Goal: Task Accomplishment & Management: Manage account settings

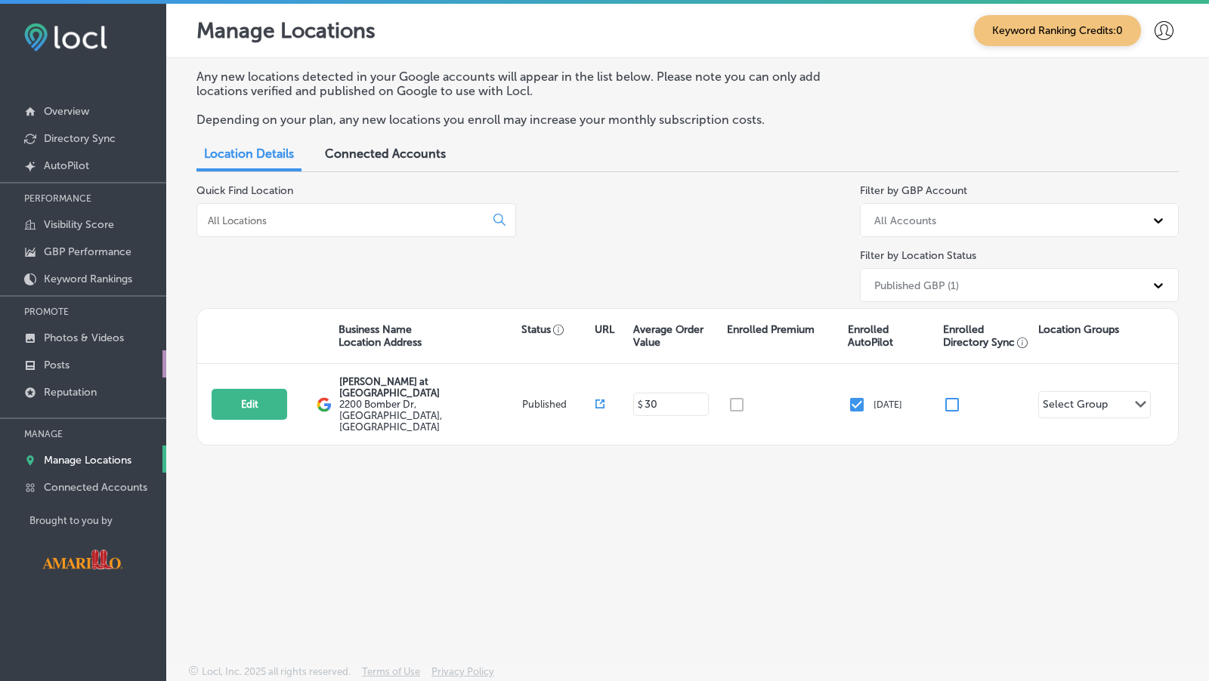
click at [91, 375] on link "Posts" at bounding box center [83, 364] width 166 height 27
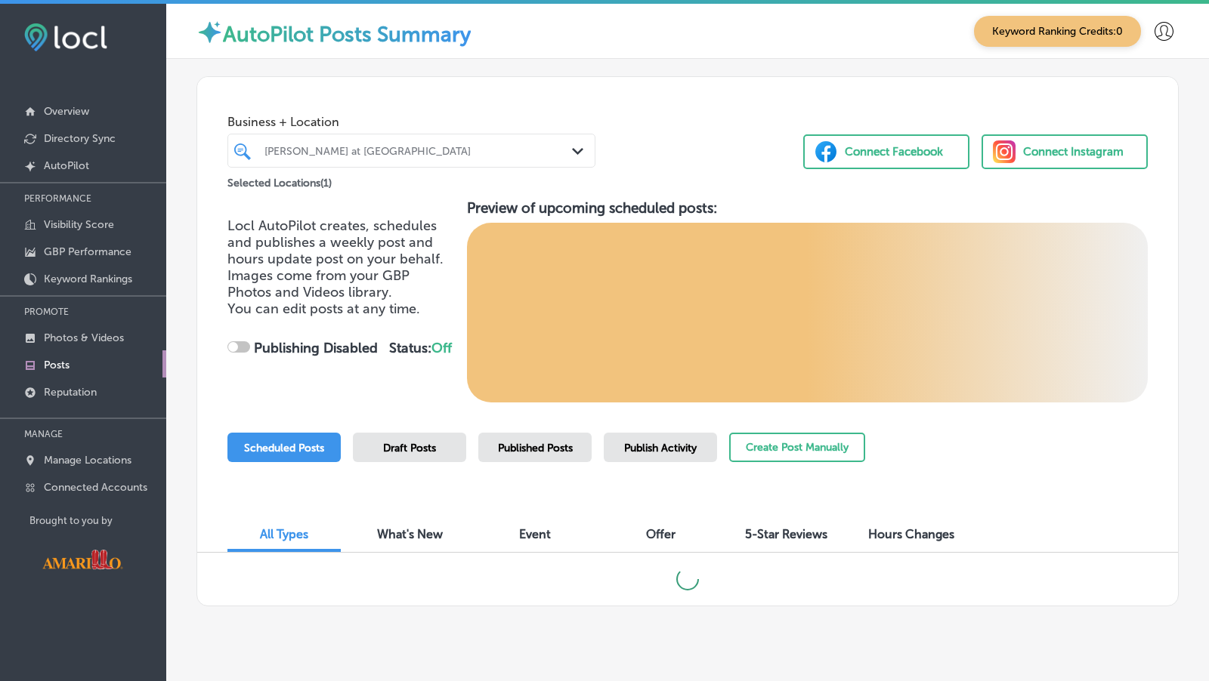
click at [876, 158] on div "Connect Facebook" at bounding box center [894, 152] width 98 height 23
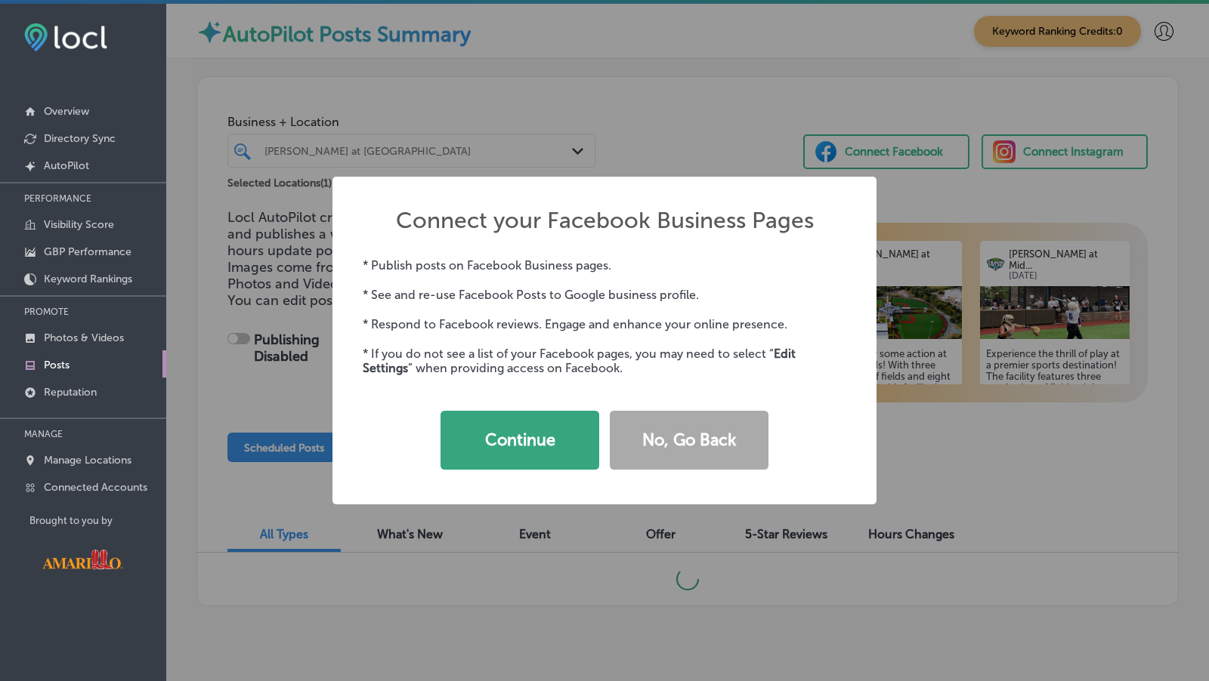
click at [534, 434] on button "Continue" at bounding box center [519, 440] width 159 height 59
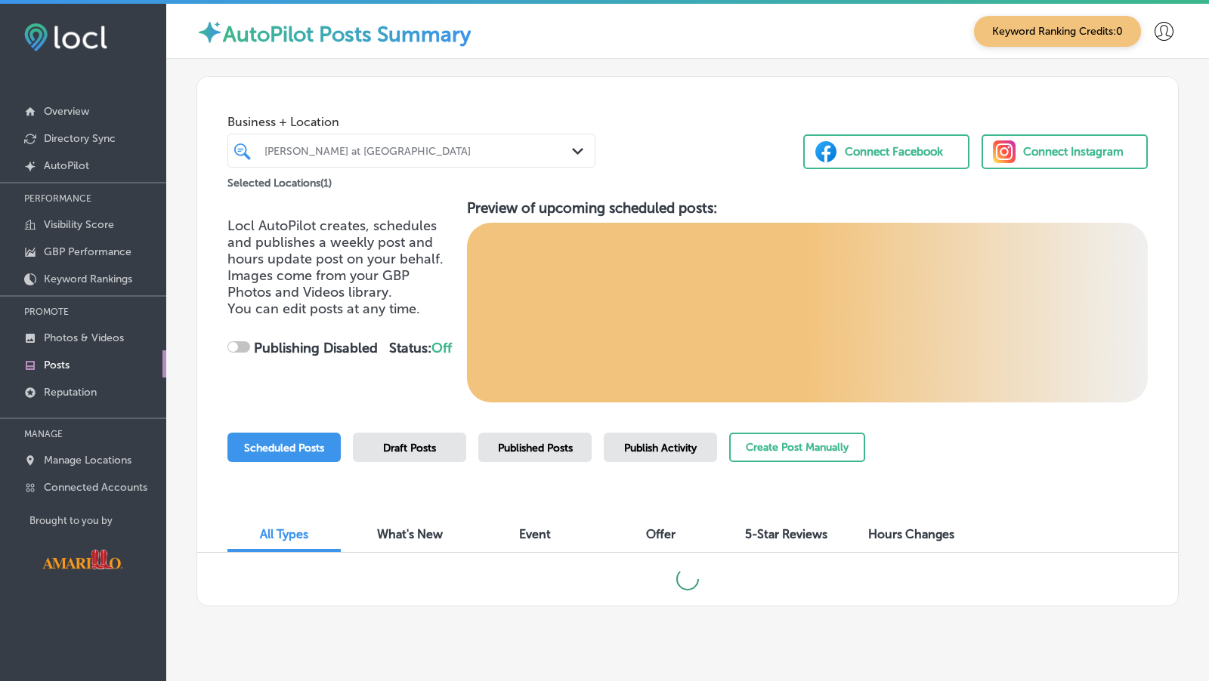
click at [1079, 160] on div "Connect Instagram" at bounding box center [1073, 152] width 100 height 23
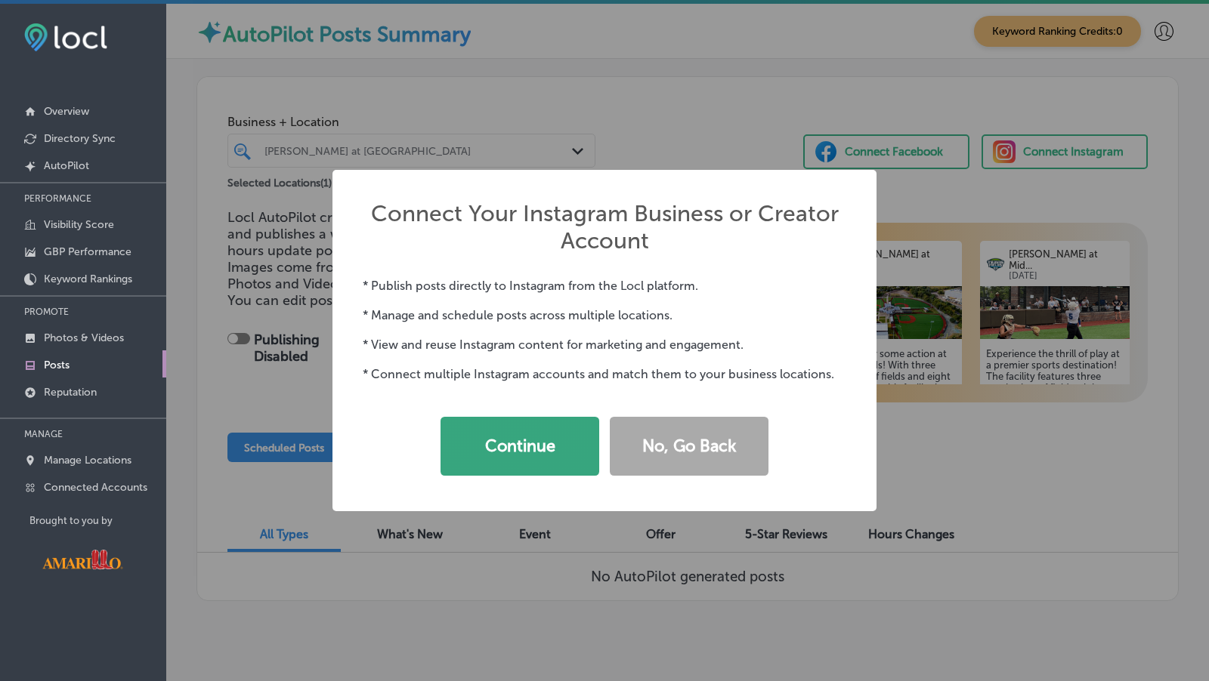
click at [548, 464] on button "Continue" at bounding box center [519, 446] width 159 height 59
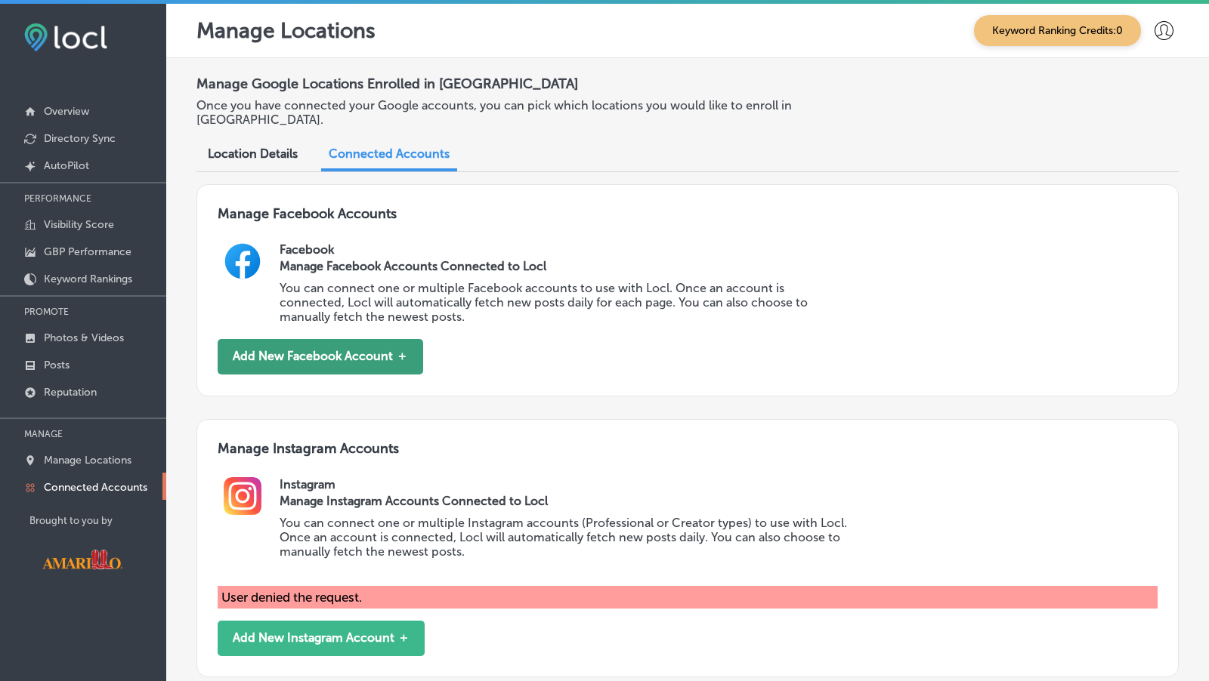
click at [370, 341] on button "Add New Facebook Account ＋" at bounding box center [320, 357] width 205 height 36
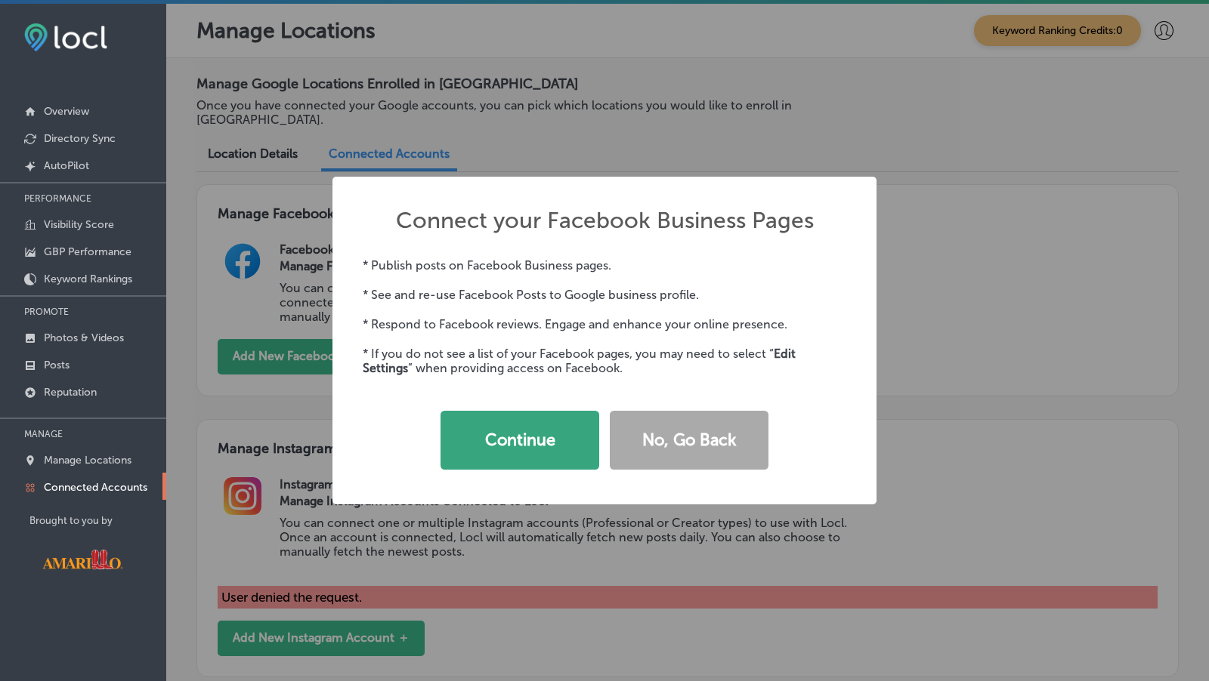
click at [550, 433] on button "Continue" at bounding box center [519, 440] width 159 height 59
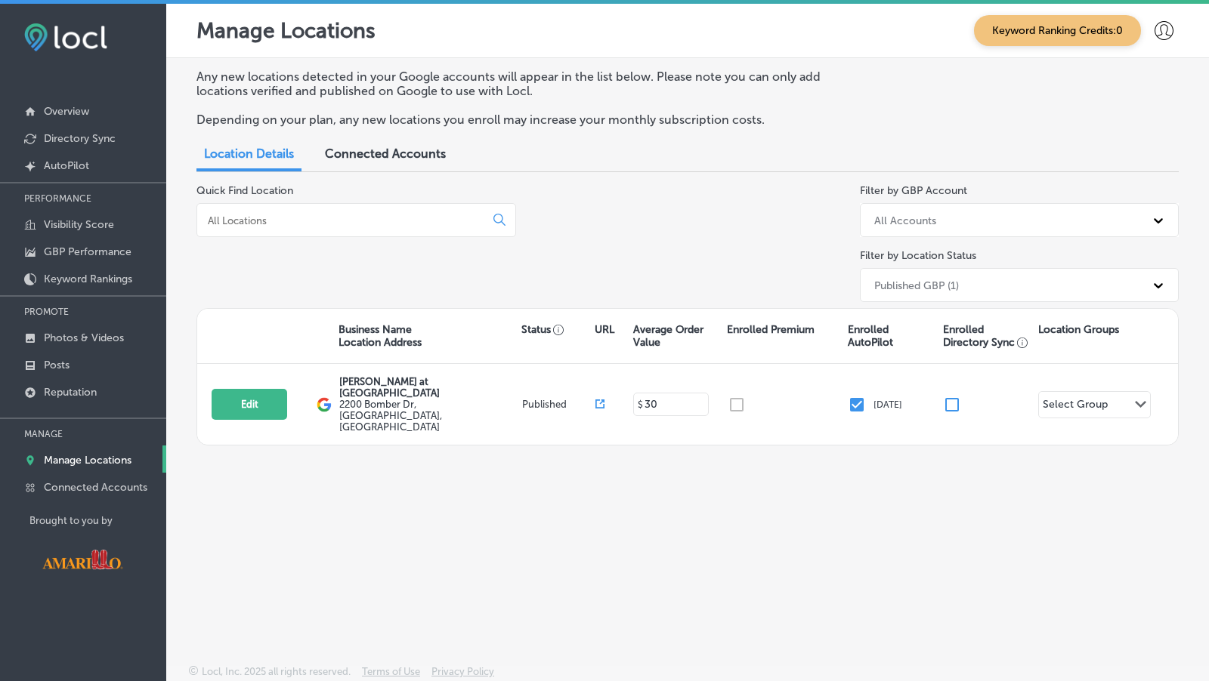
click at [390, 162] on div "Connected Accounts" at bounding box center [385, 155] width 144 height 32
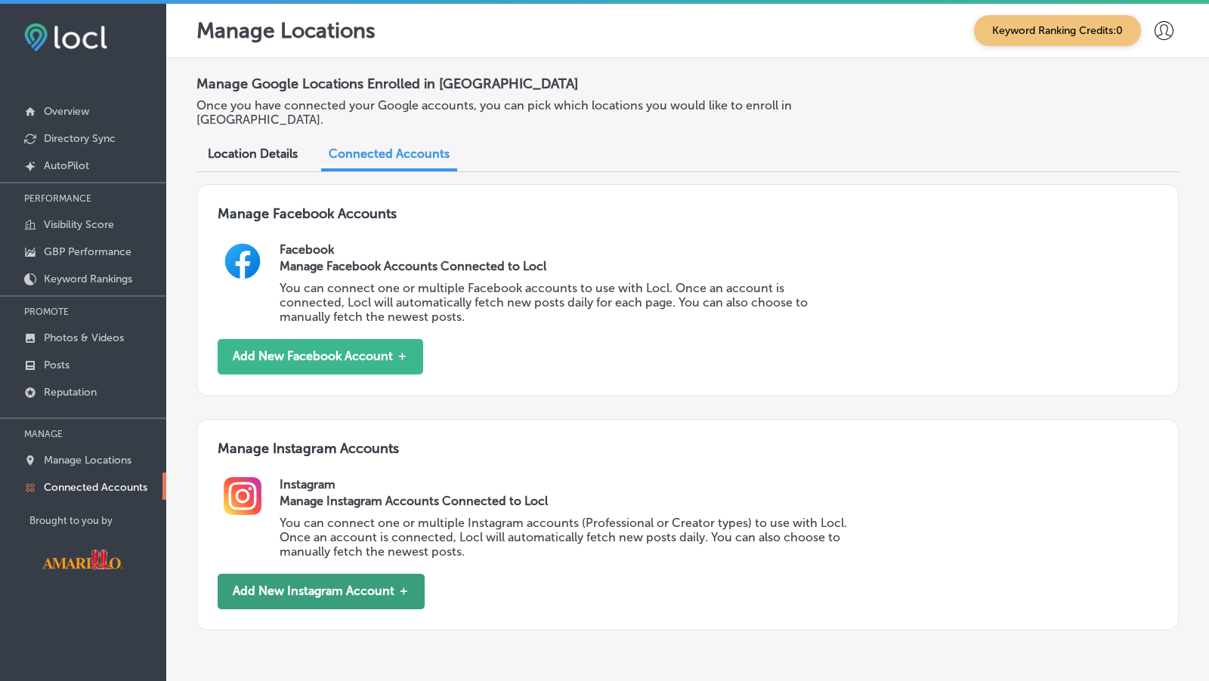
click at [400, 574] on button "Add New Instagram Account ＋" at bounding box center [321, 592] width 207 height 36
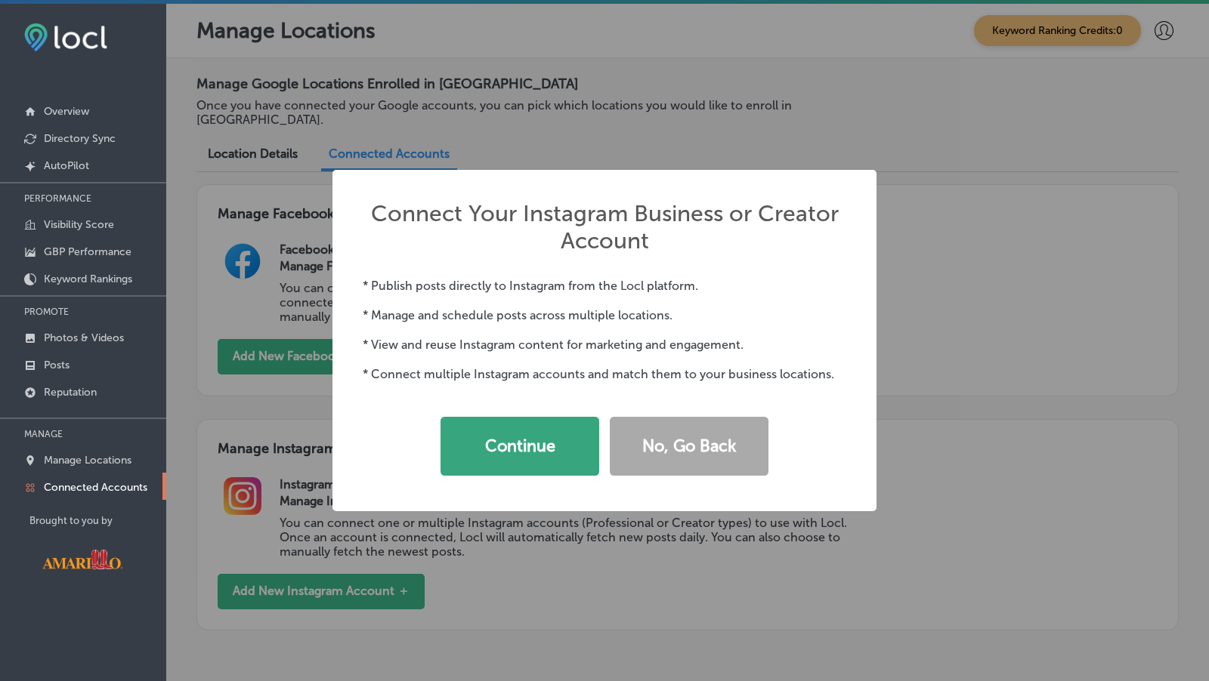
click at [590, 459] on button "Continue" at bounding box center [519, 446] width 159 height 59
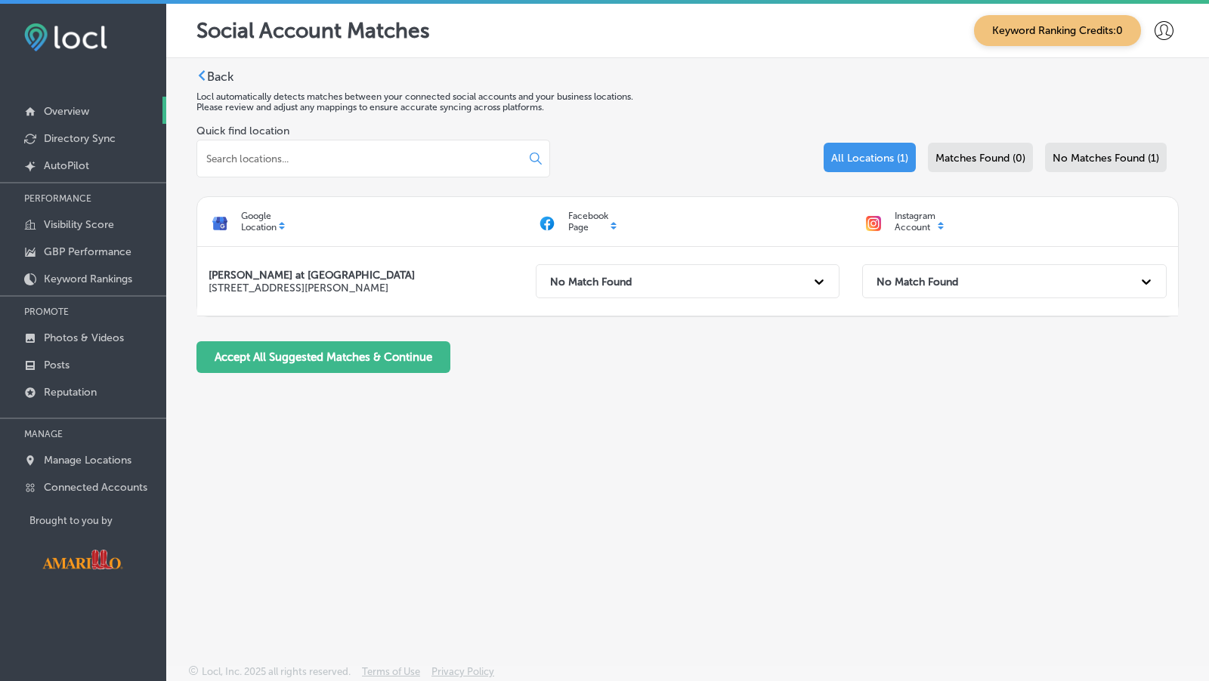
click at [100, 103] on link "Overview" at bounding box center [83, 110] width 166 height 27
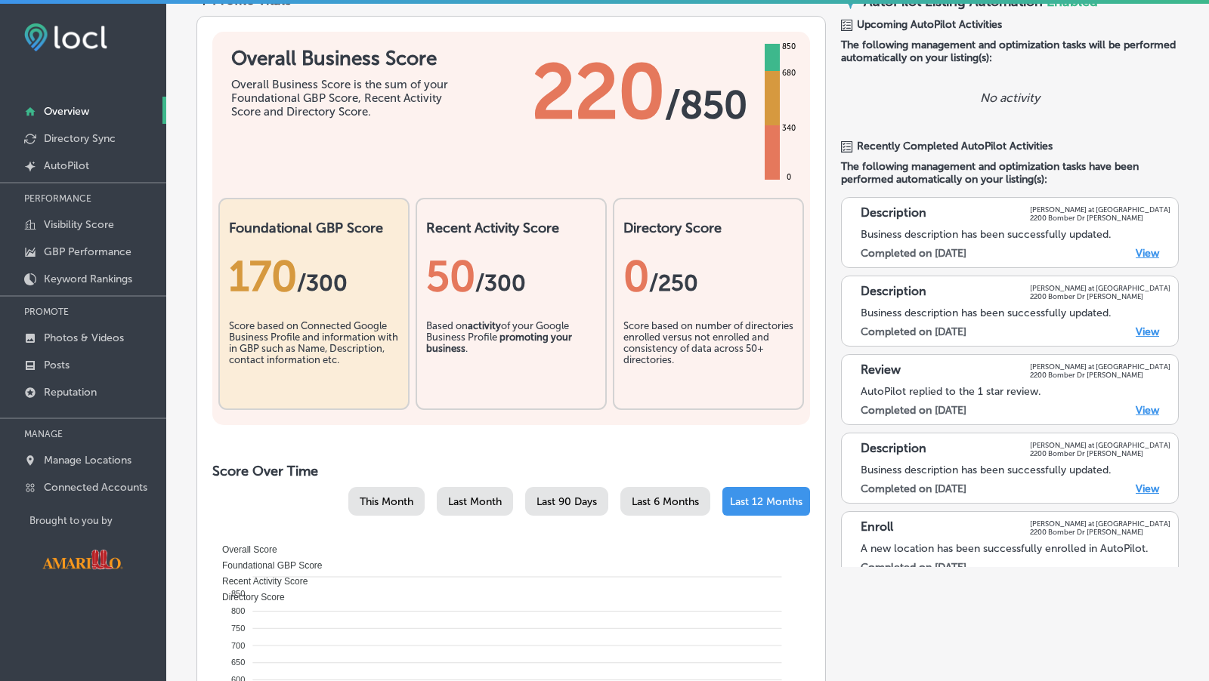
scroll to position [367, 0]
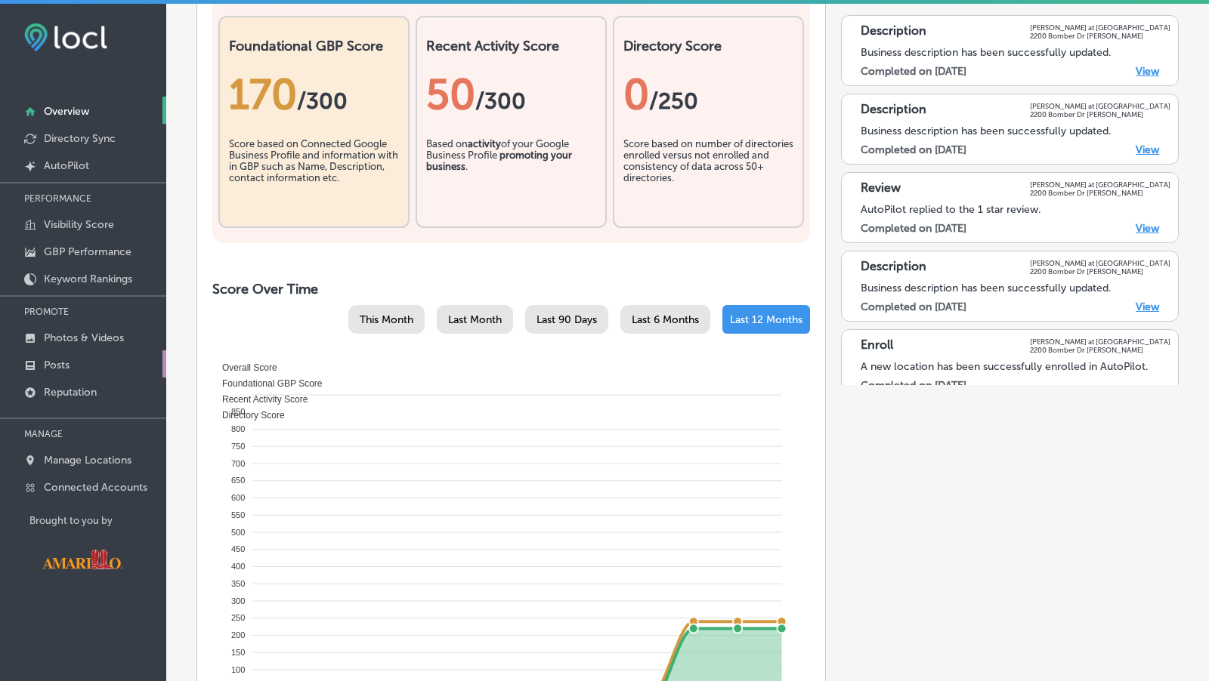
click at [96, 357] on link "Posts" at bounding box center [83, 364] width 166 height 27
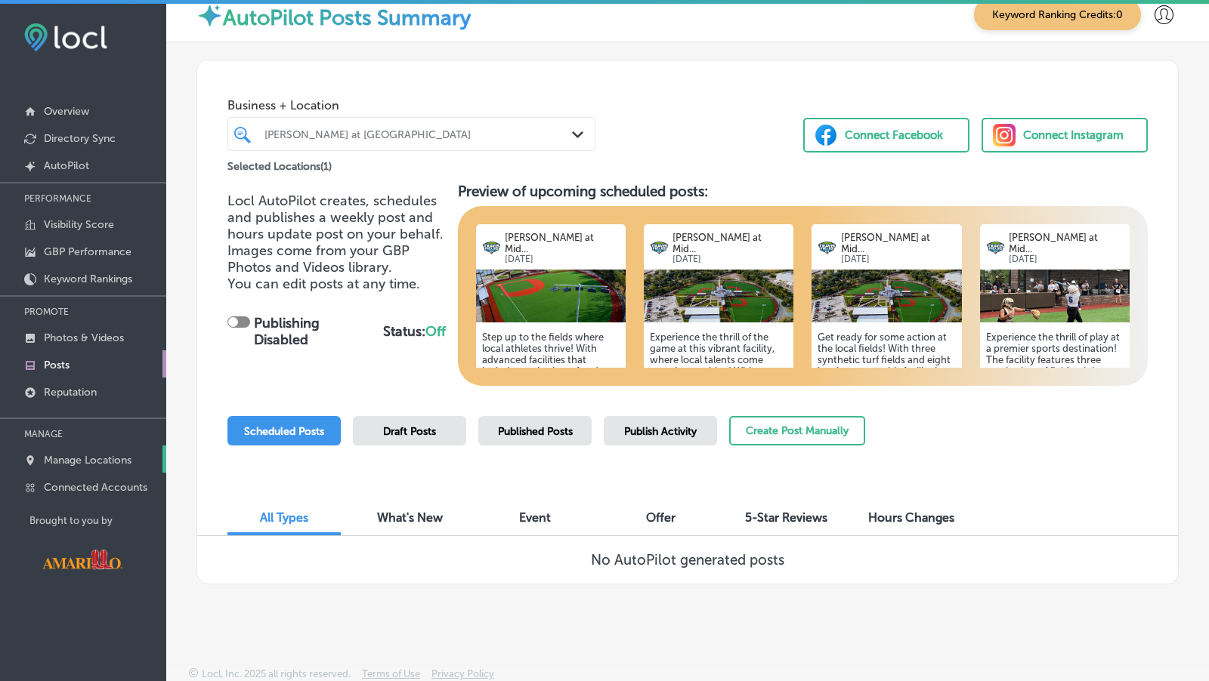
click at [122, 461] on p "Manage Locations" at bounding box center [88, 460] width 88 height 13
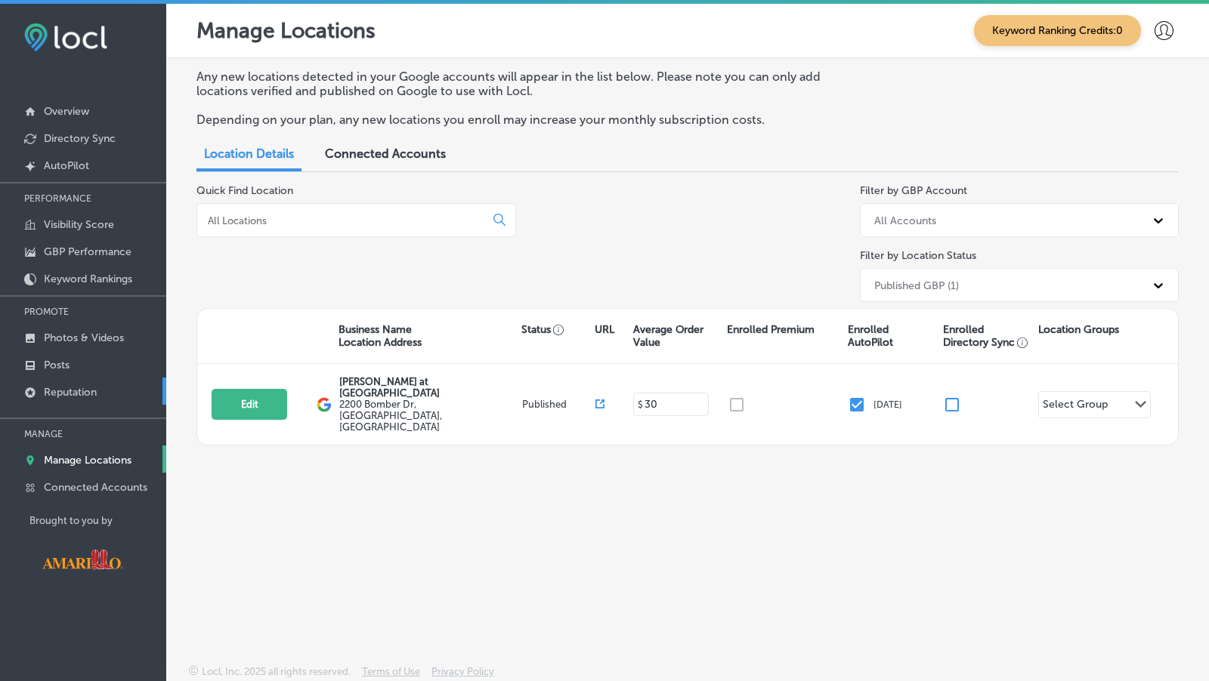
click at [93, 389] on p "Reputation" at bounding box center [70, 392] width 53 height 13
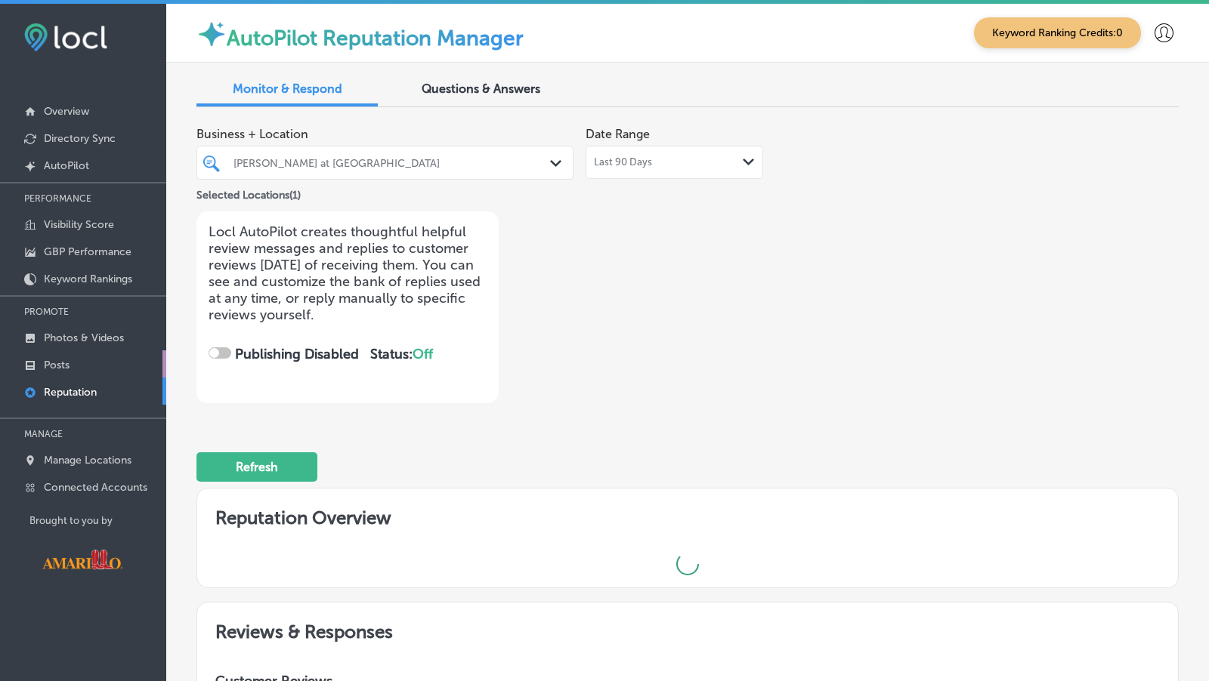
click at [86, 364] on link "Posts" at bounding box center [83, 364] width 166 height 27
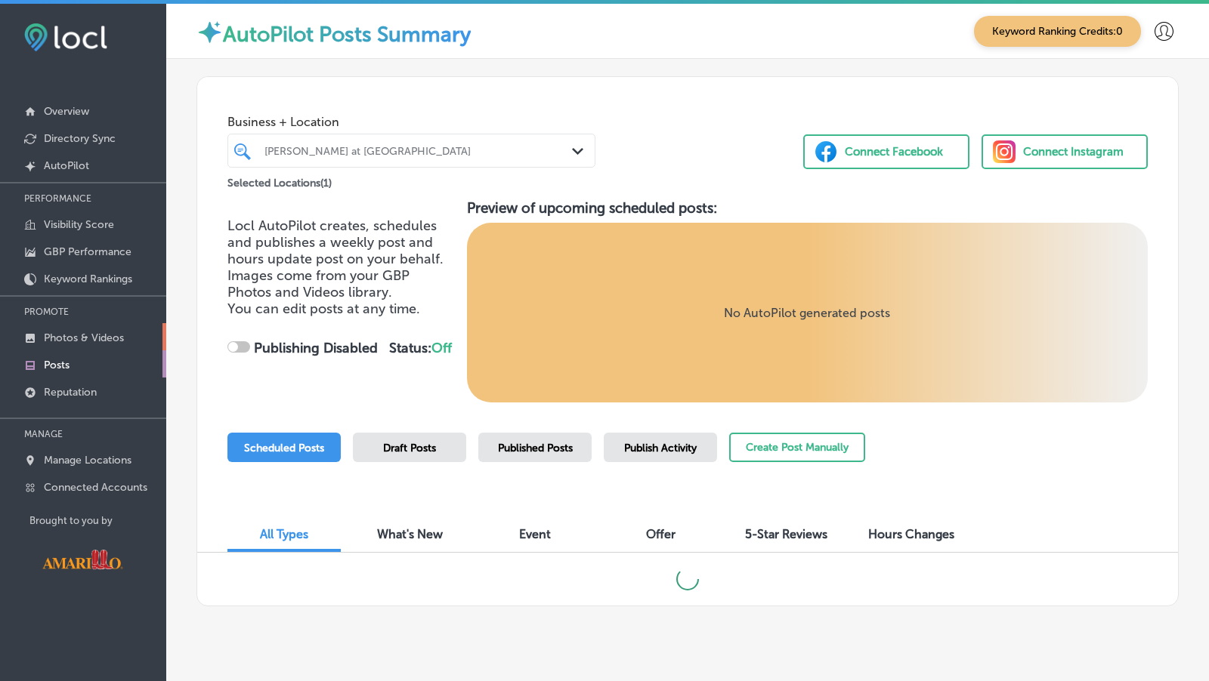
click at [93, 338] on p "Photos & Videos" at bounding box center [84, 338] width 80 height 13
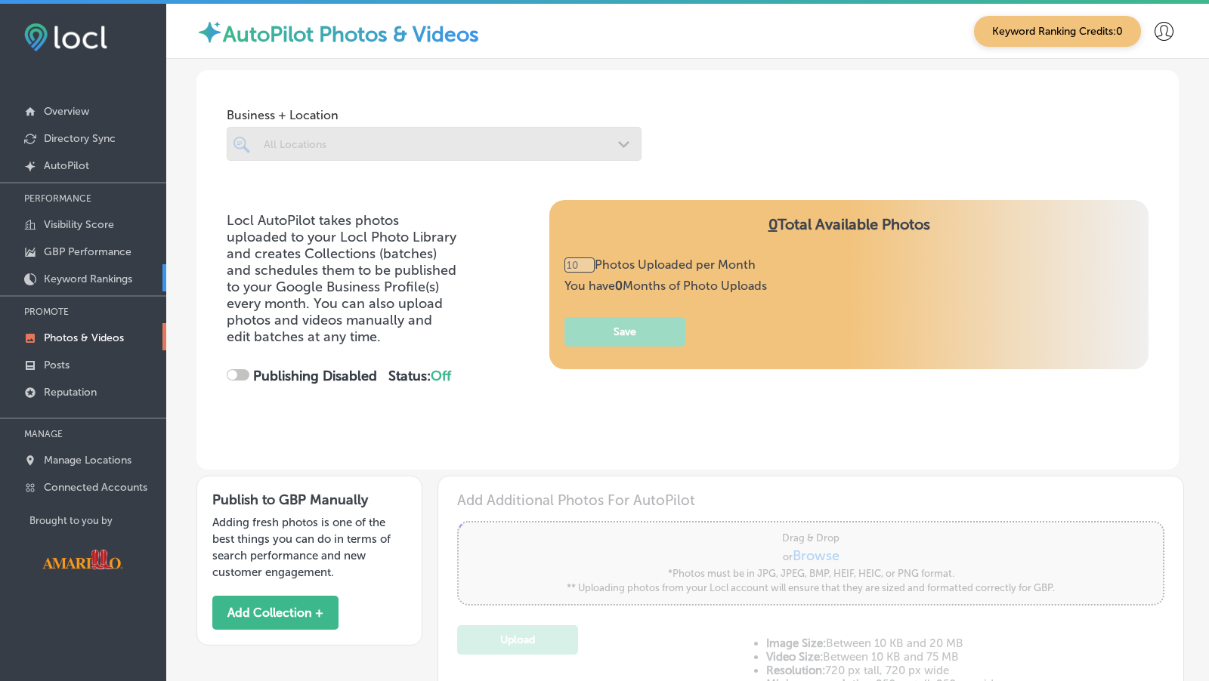
click at [92, 284] on p "Keyword Rankings" at bounding box center [88, 279] width 88 height 13
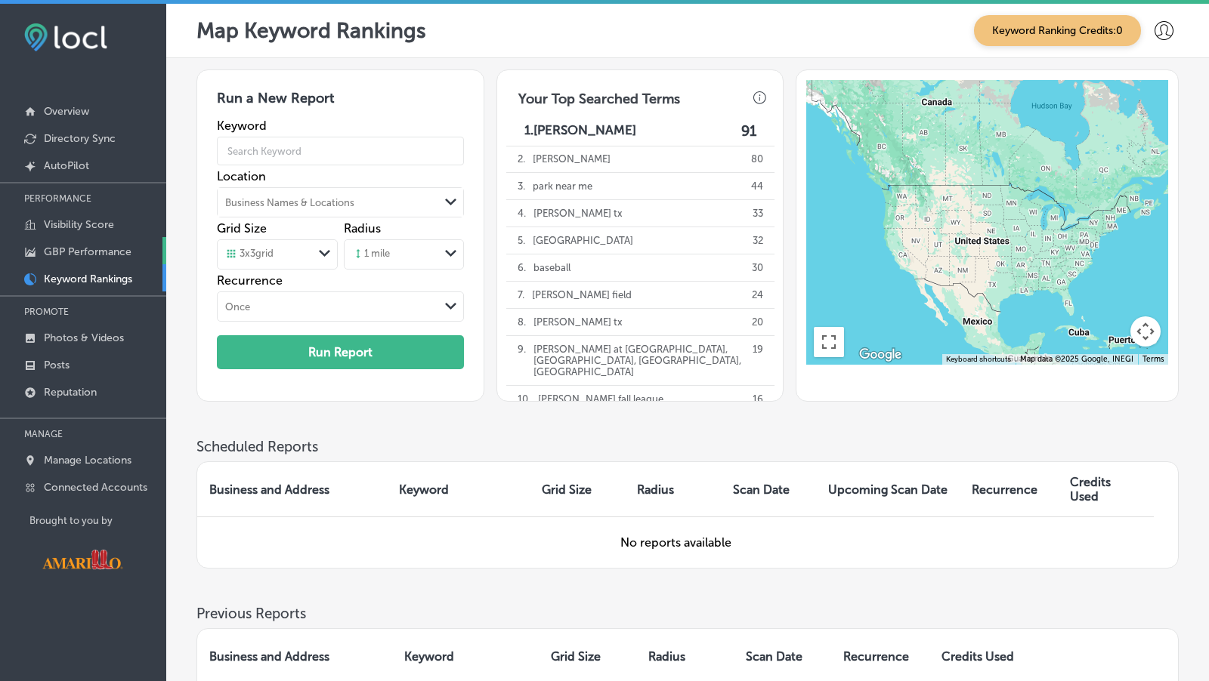
click at [124, 259] on link "GBP Performance" at bounding box center [83, 250] width 166 height 27
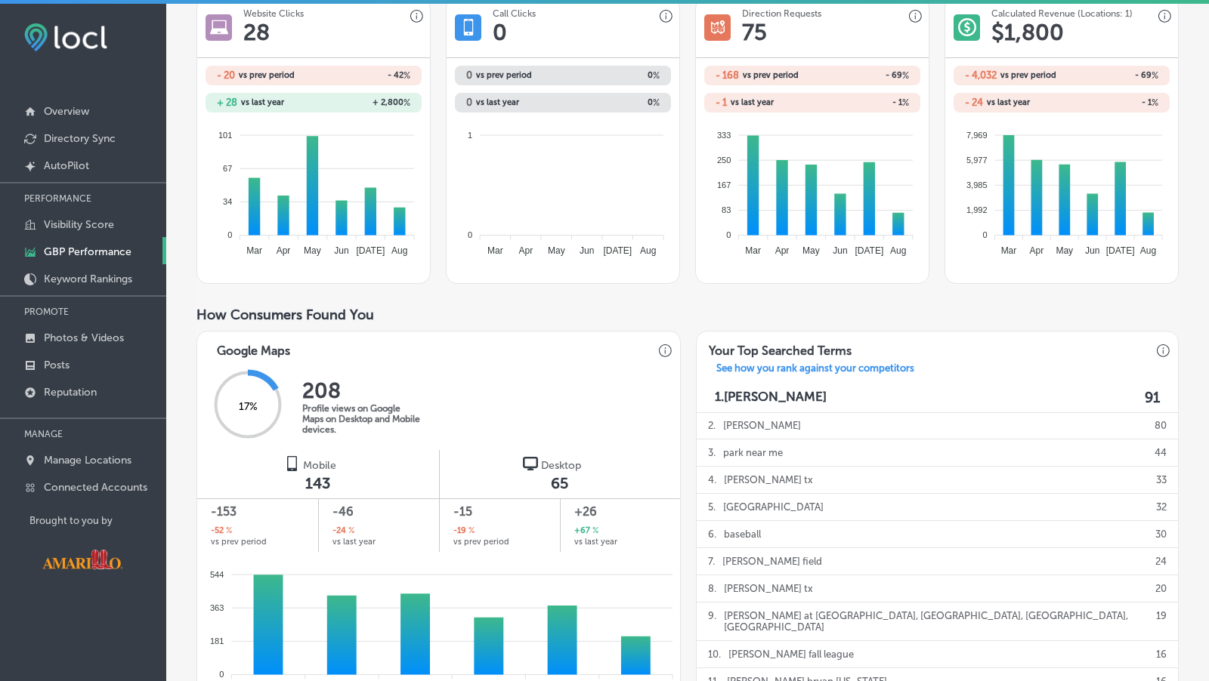
scroll to position [252, 0]
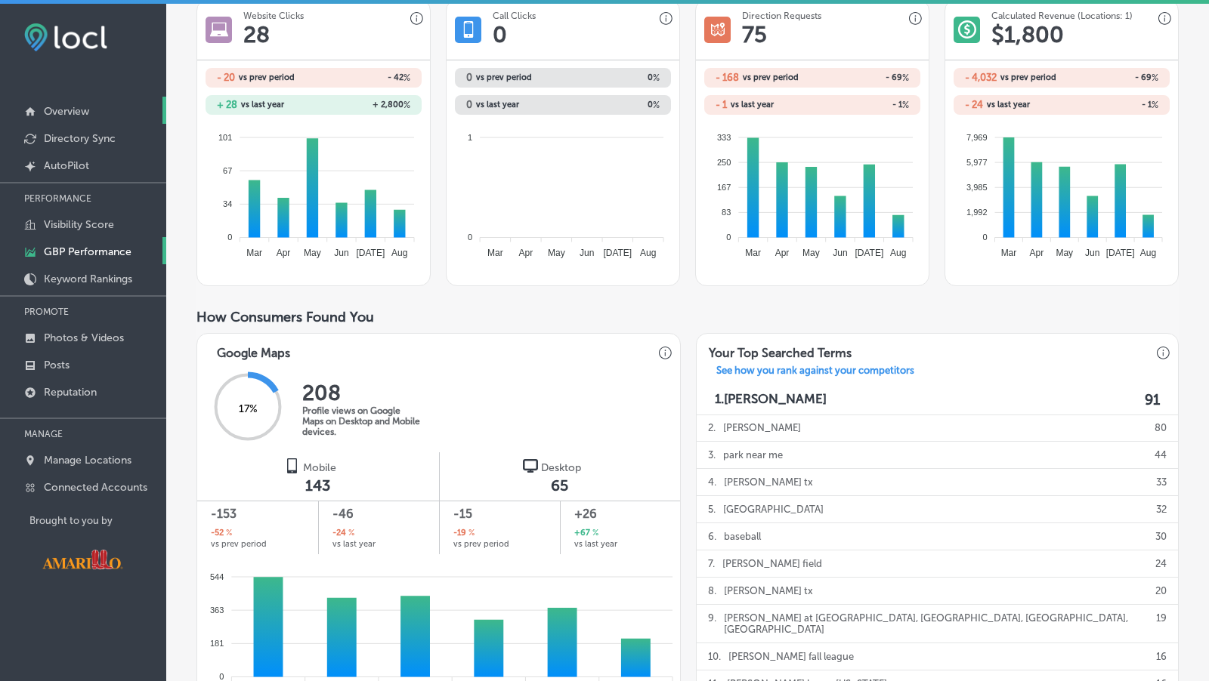
click at [123, 110] on link "Overview" at bounding box center [83, 110] width 166 height 27
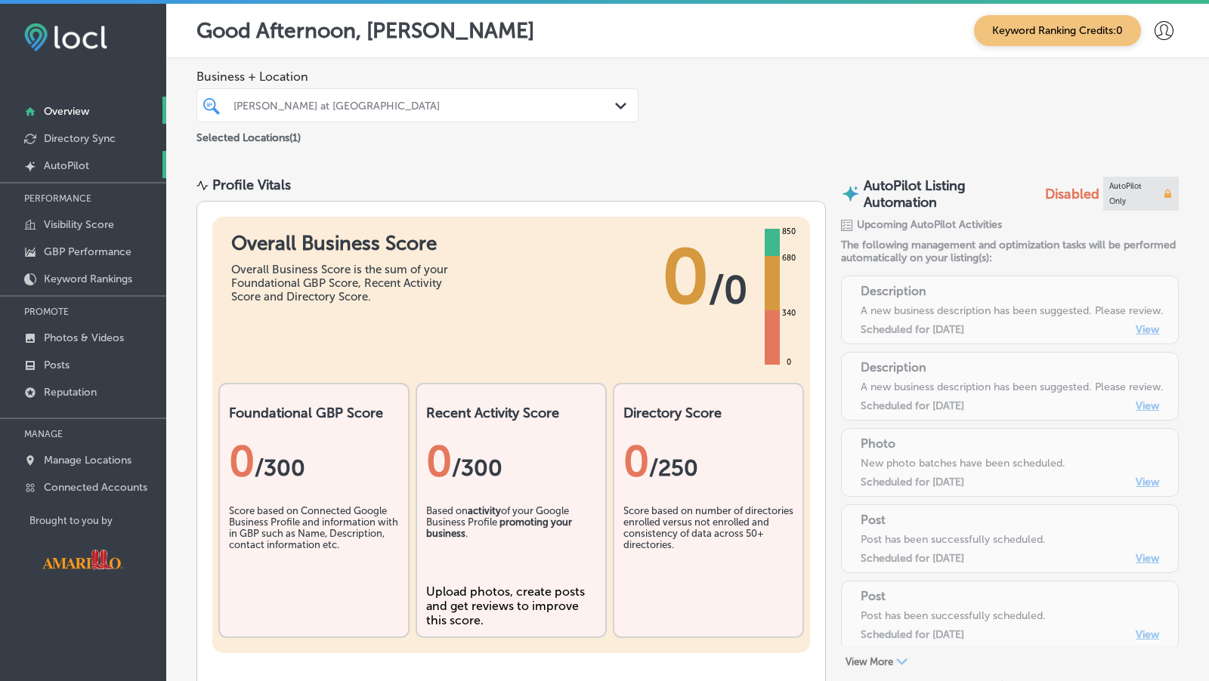
click at [104, 152] on link "Created by potrace 1.10, written by [PERSON_NAME] [DATE]-[DATE] AutoPilot" at bounding box center [83, 164] width 166 height 27
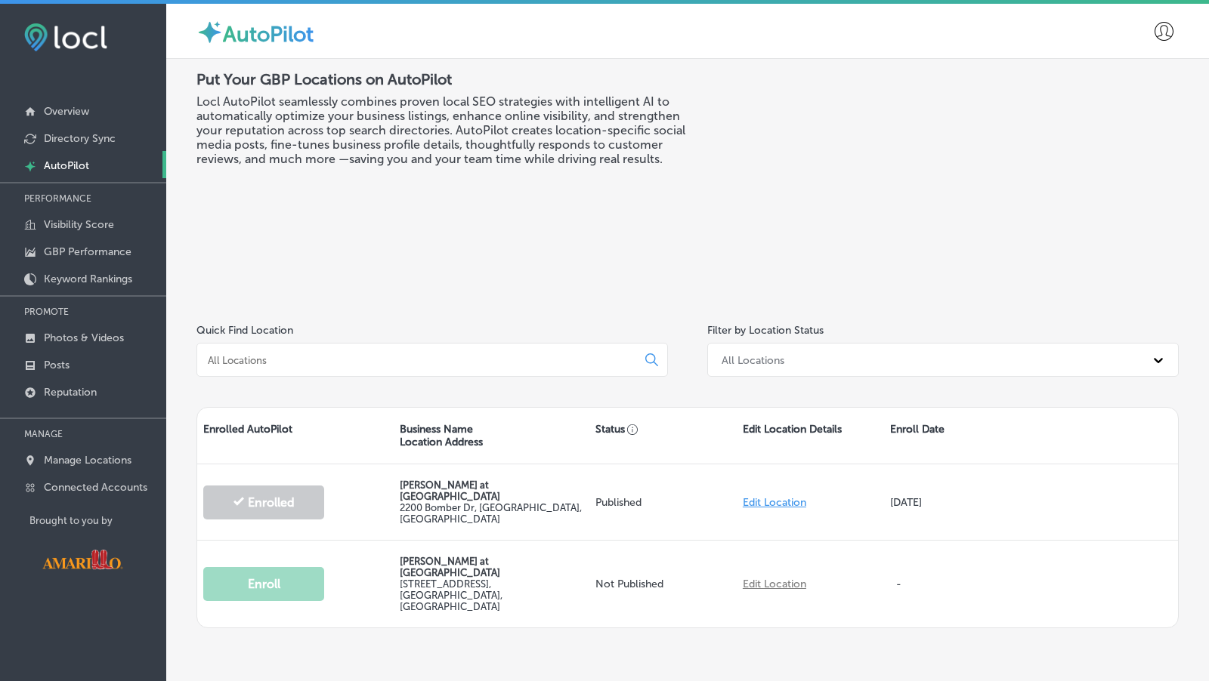
click at [104, 152] on link "Created by potrace 1.10, written by [PERSON_NAME] [DATE]-[DATE] AutoPilot" at bounding box center [83, 164] width 166 height 27
click at [112, 144] on p "Directory Sync" at bounding box center [80, 138] width 72 height 13
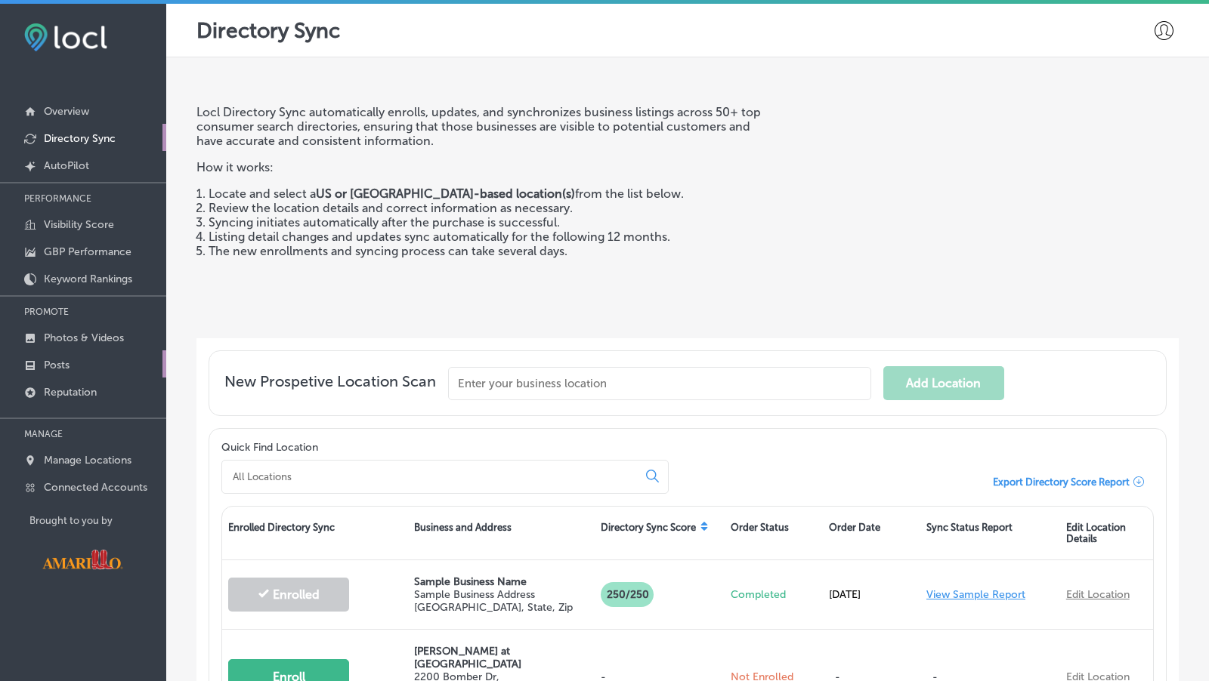
click at [86, 360] on link "Posts" at bounding box center [83, 364] width 166 height 27
